Goal: Information Seeking & Learning: Learn about a topic

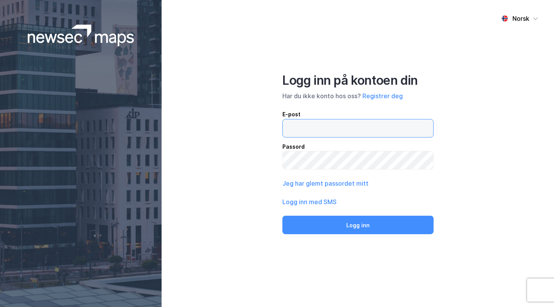
type input "[EMAIL_ADDRESS][DOMAIN_NAME]"
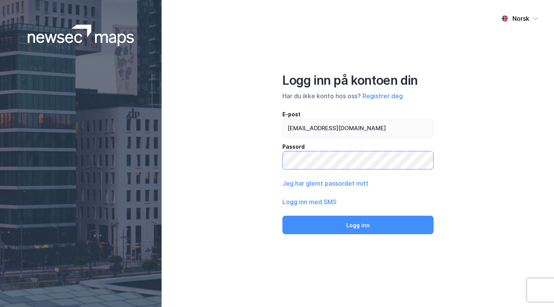
click at [358, 224] on button "Logg inn" at bounding box center [358, 225] width 151 height 18
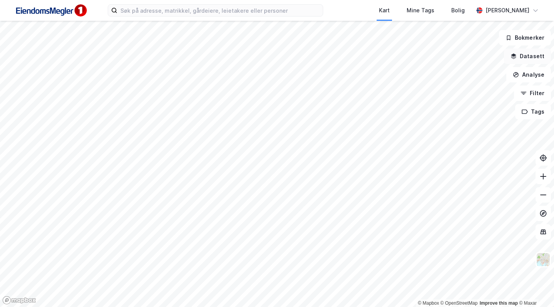
click at [524, 58] on button "Datasett" at bounding box center [527, 56] width 47 height 15
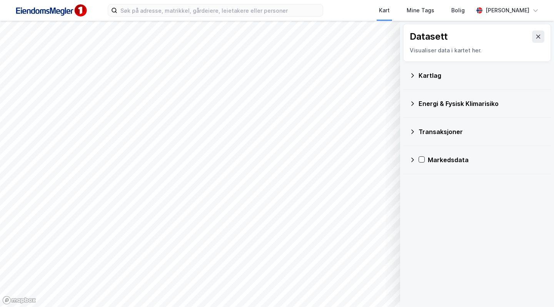
click at [417, 108] on div "Energi & Fysisk Klimarisiko" at bounding box center [478, 103] width 136 height 18
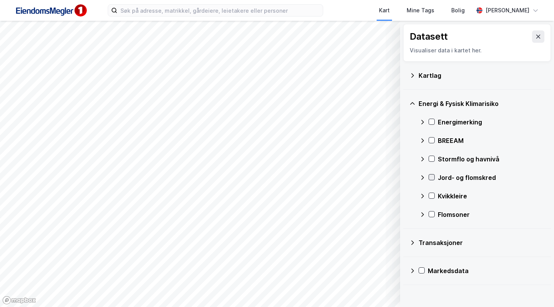
click at [434, 176] on icon at bounding box center [432, 177] width 4 height 3
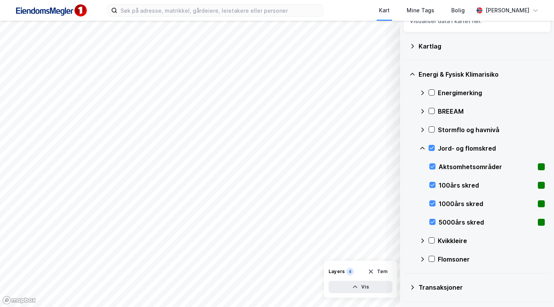
scroll to position [30, 0]
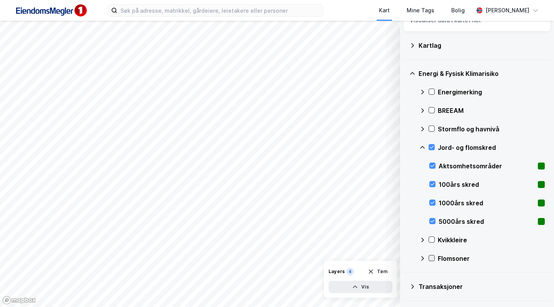
click at [434, 260] on icon at bounding box center [431, 257] width 5 height 5
click at [433, 241] on icon at bounding box center [431, 239] width 5 height 5
click at [436, 239] on div "Kvikkleire" at bounding box center [483, 240] width 126 height 18
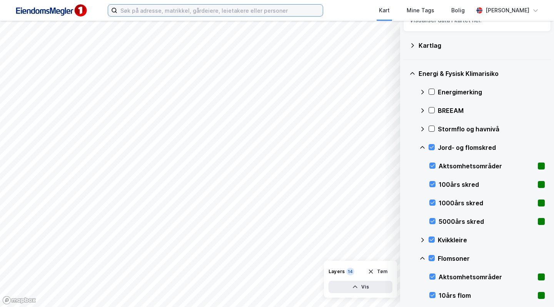
click at [258, 9] on input at bounding box center [220, 11] width 206 height 12
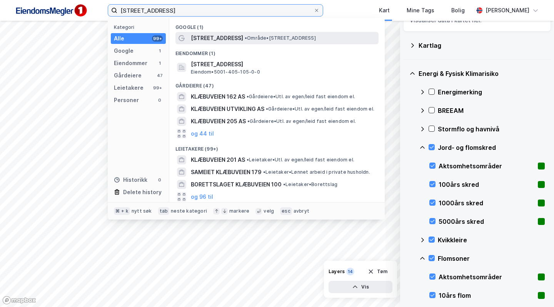
type input "[STREET_ADDRESS]"
click at [262, 34] on div "[STREET_ADDRESS] • Område • [STREET_ADDRESS]" at bounding box center [284, 38] width 186 height 9
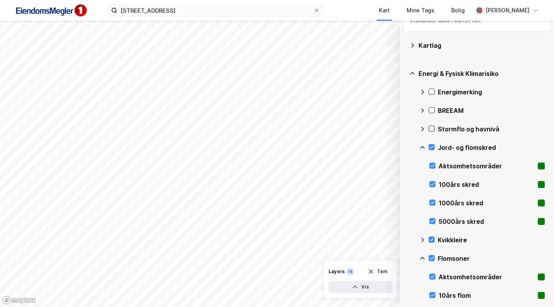
click at [431, 130] on icon at bounding box center [431, 128] width 5 height 5
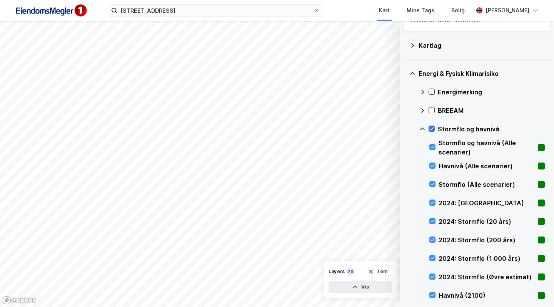
click at [433, 127] on icon at bounding box center [431, 128] width 5 height 5
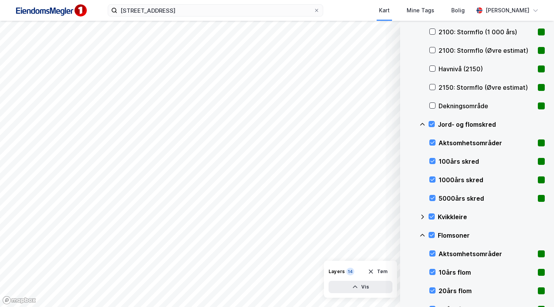
scroll to position [331, 0]
click at [431, 123] on icon at bounding box center [431, 123] width 5 height 5
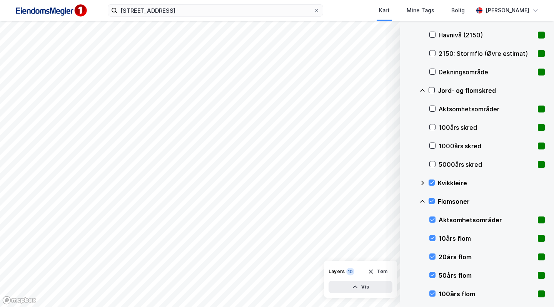
scroll to position [369, 0]
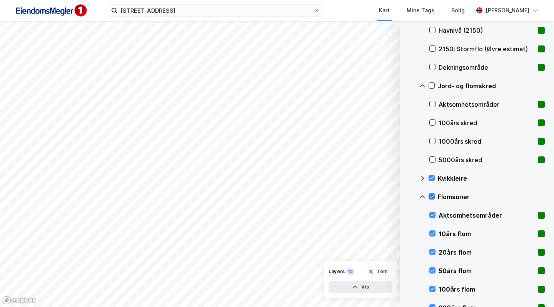
click at [433, 198] on icon at bounding box center [431, 196] width 5 height 5
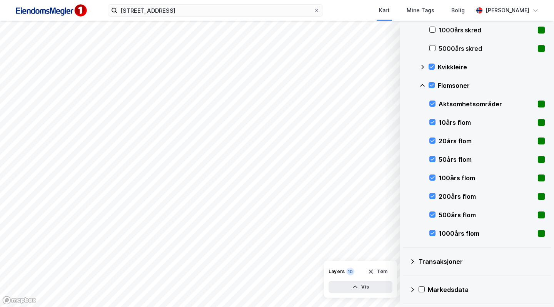
scroll to position [480, 0]
click at [435, 83] on icon at bounding box center [431, 85] width 5 height 5
click at [434, 235] on icon at bounding box center [432, 233] width 5 height 5
click at [433, 217] on icon at bounding box center [432, 214] width 5 height 5
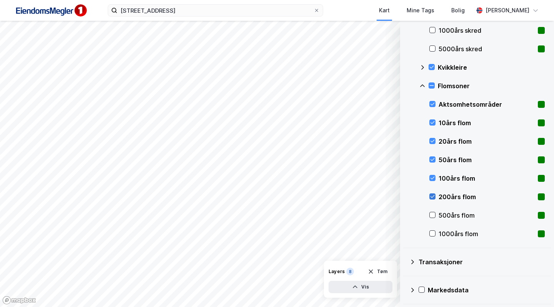
click at [433, 198] on icon at bounding box center [433, 196] width 4 height 3
click at [433, 178] on icon at bounding box center [432, 177] width 5 height 5
click at [433, 160] on icon at bounding box center [433, 159] width 4 height 3
click at [433, 141] on icon at bounding box center [432, 140] width 5 height 5
click at [433, 126] on div at bounding box center [433, 122] width 6 height 6
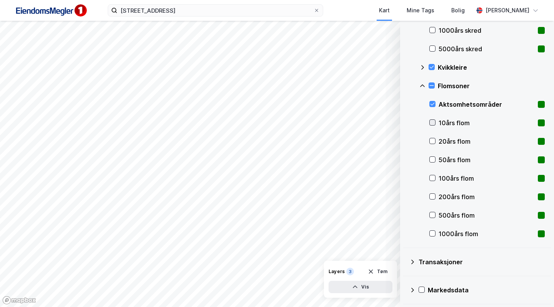
click at [433, 126] on div at bounding box center [433, 122] width 6 height 6
click at [433, 103] on icon at bounding box center [432, 103] width 5 height 5
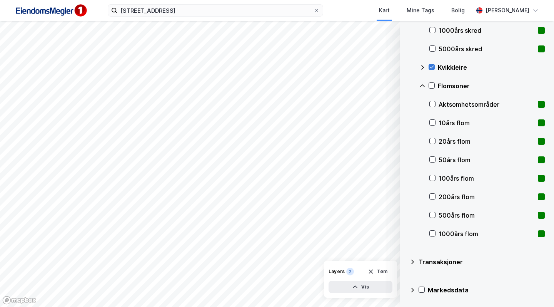
click at [430, 65] on icon at bounding box center [431, 66] width 5 height 5
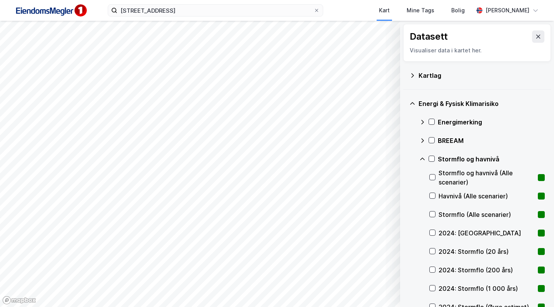
scroll to position [0, 0]
click at [541, 32] on button at bounding box center [539, 36] width 12 height 12
